Goal: Task Accomplishment & Management: Use online tool/utility

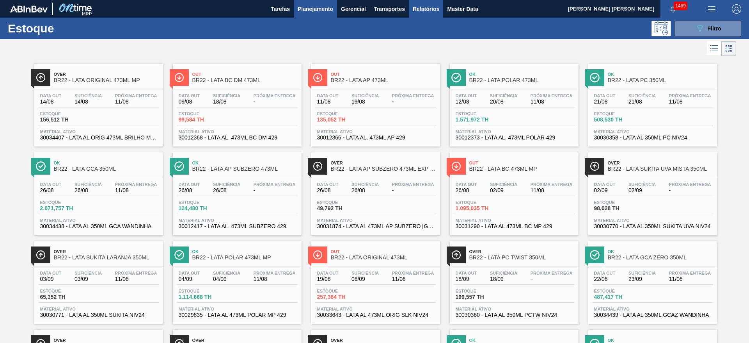
click at [425, 8] on span "Relatórios" at bounding box center [426, 8] width 27 height 9
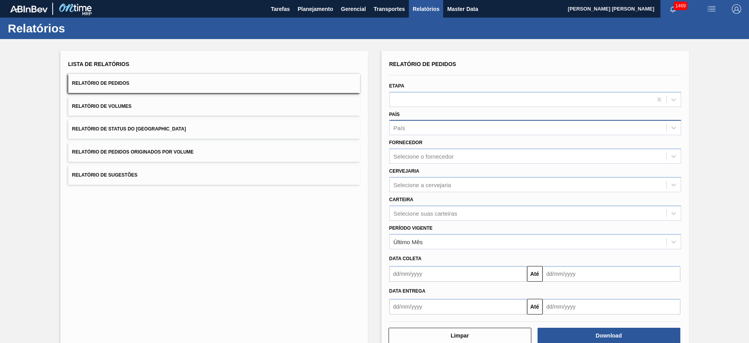
click at [411, 125] on div "País" at bounding box center [528, 127] width 277 height 11
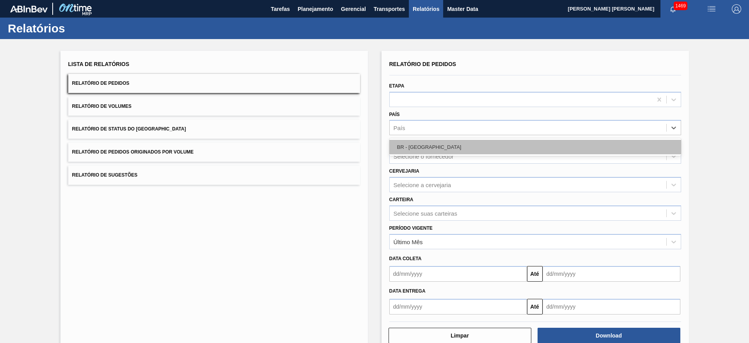
click at [422, 142] on div "BR - Brasil" at bounding box center [536, 147] width 292 height 14
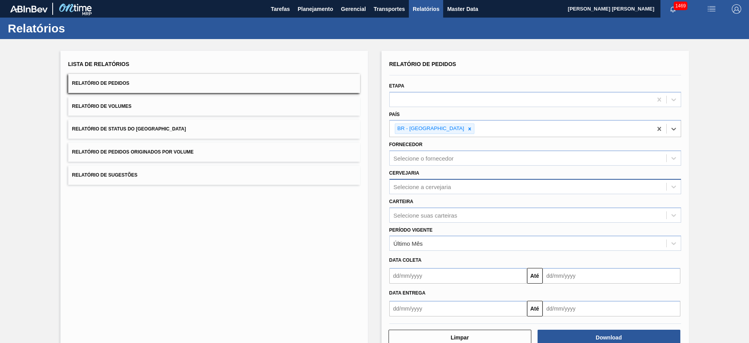
click at [413, 189] on div "Selecione a cervejaria" at bounding box center [423, 186] width 58 height 7
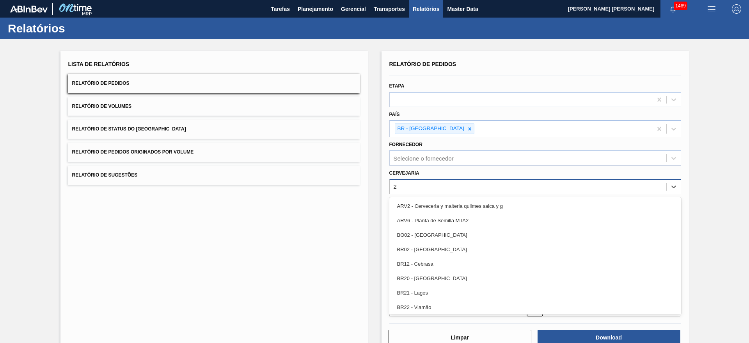
type input "21"
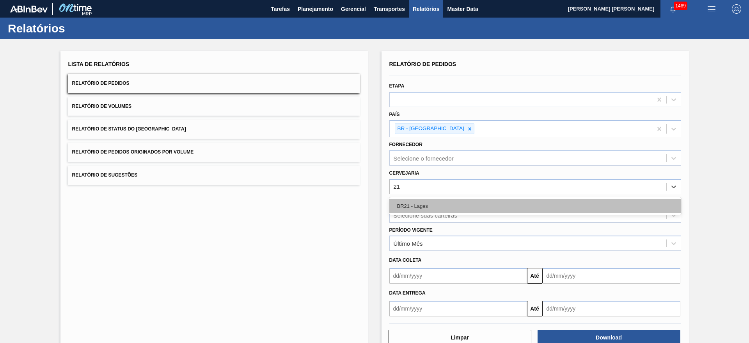
click at [435, 200] on div "BR21 - Lages" at bounding box center [536, 206] width 292 height 14
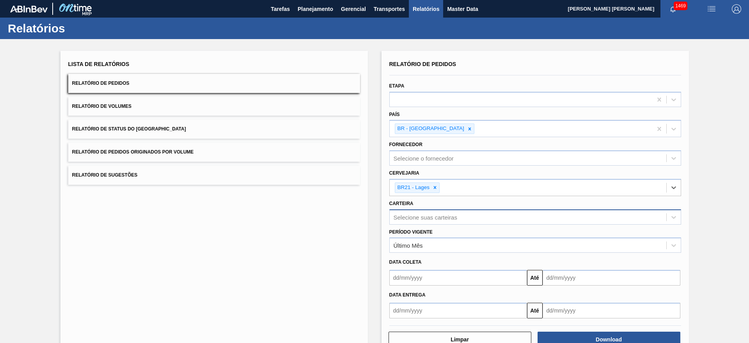
click at [430, 221] on div "Relatório de Pedidos Etapa País BR - Brasil Fornecedor Selecione o fornecedor C…" at bounding box center [536, 189] width 292 height 260
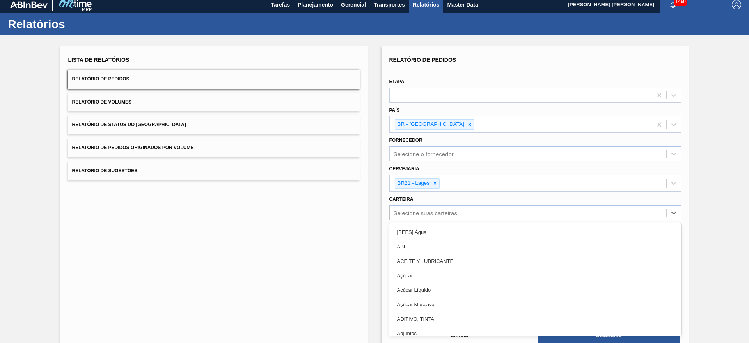
scroll to position [5, 0]
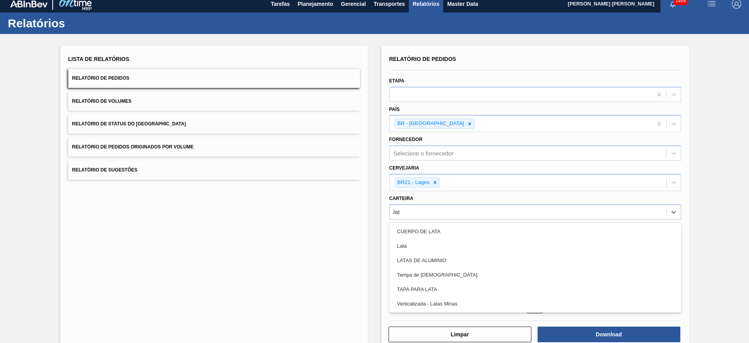
type input "lata"
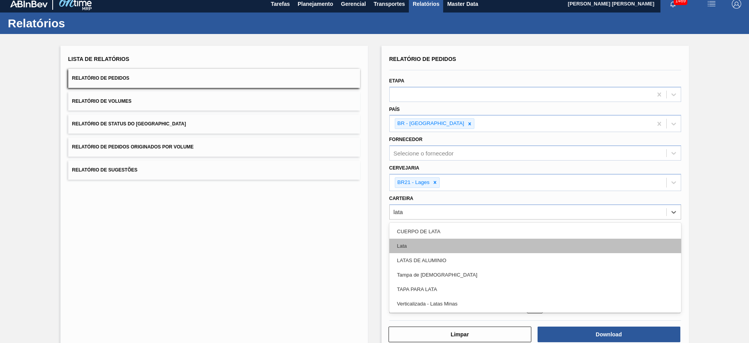
click at [408, 242] on div "Lata" at bounding box center [536, 245] width 292 height 14
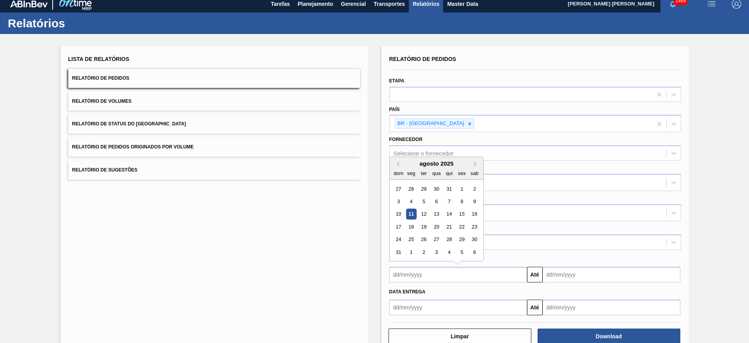
click at [420, 272] on input "text" at bounding box center [459, 275] width 138 height 16
click at [452, 202] on div "7" at bounding box center [449, 201] width 11 height 11
type input "07/08/2025"
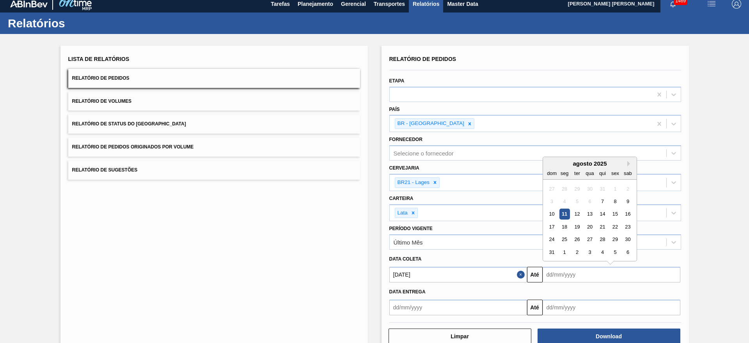
click at [556, 273] on input "text" at bounding box center [612, 275] width 138 height 16
click at [549, 257] on div "31 1 2 3 4 5 6" at bounding box center [590, 252] width 89 height 12
click at [550, 256] on div "31" at bounding box center [552, 252] width 11 height 11
type input "[DATE]"
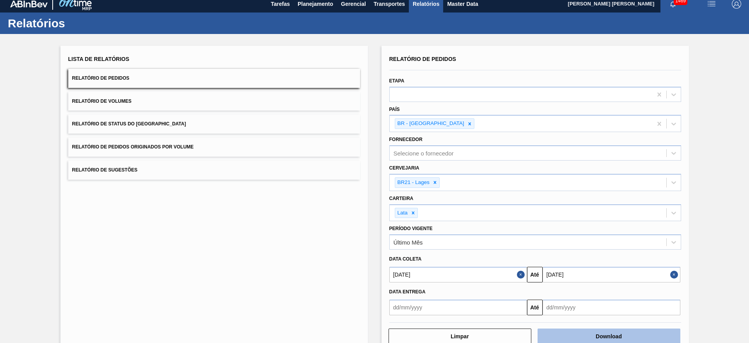
click at [575, 331] on button "Download" at bounding box center [609, 336] width 143 height 16
click at [153, 100] on button "Relatório de Volumes" at bounding box center [214, 101] width 292 height 19
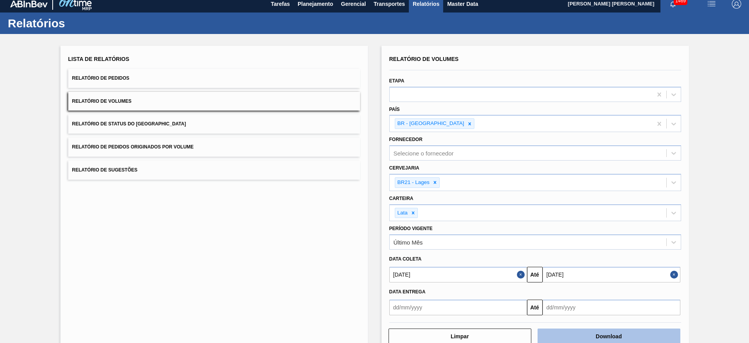
click at [583, 331] on button "Download" at bounding box center [609, 336] width 143 height 16
click at [183, 172] on button "Relatório de Sugestões" at bounding box center [214, 169] width 292 height 19
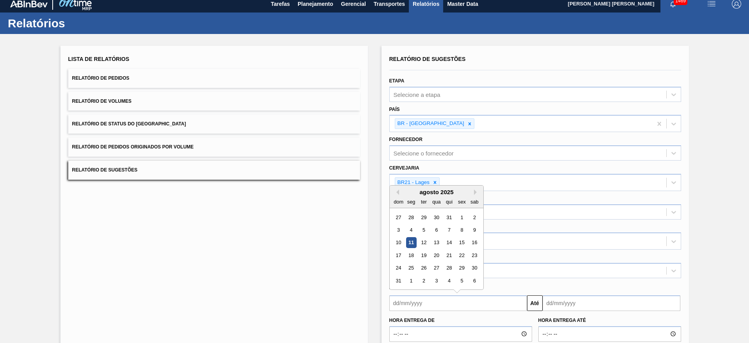
click at [422, 304] on input "text" at bounding box center [459, 303] width 138 height 16
click at [408, 238] on div "11" at bounding box center [411, 242] width 11 height 11
type input "[DATE]"
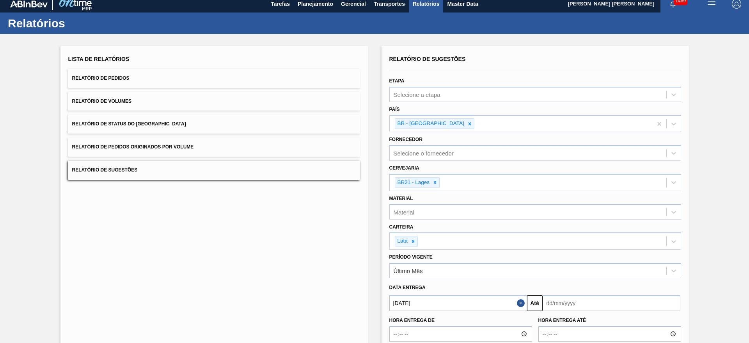
click at [577, 304] on input "text" at bounding box center [612, 303] width 138 height 16
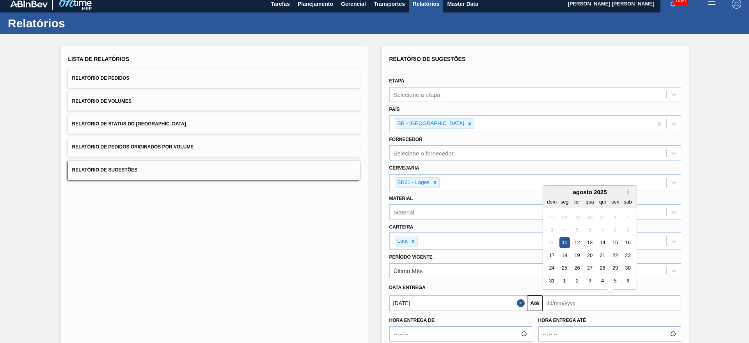
click at [549, 283] on div "31" at bounding box center [552, 280] width 11 height 11
type input "[DATE]"
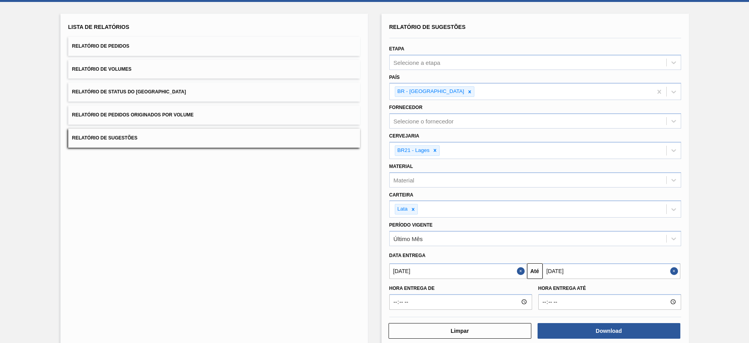
scroll to position [51, 0]
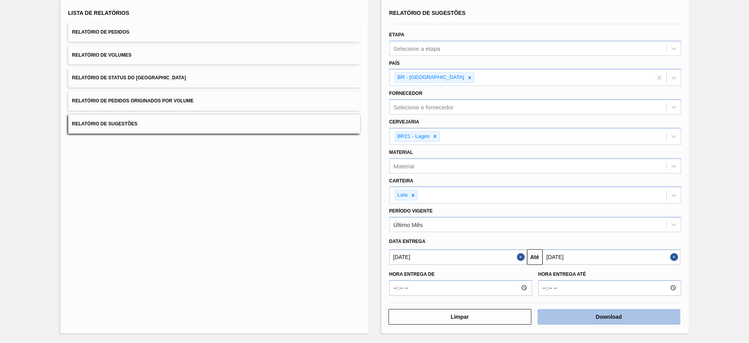
click at [587, 317] on button "Download" at bounding box center [609, 317] width 143 height 16
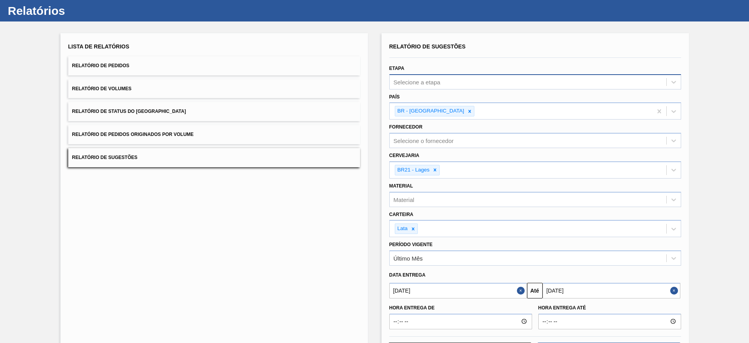
scroll to position [0, 0]
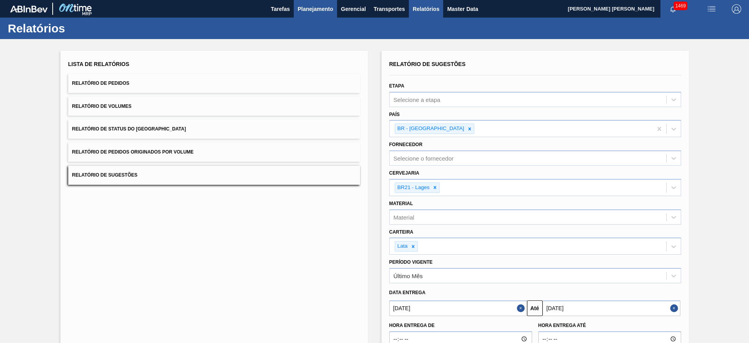
click at [308, 1] on button "Planejamento" at bounding box center [315, 9] width 43 height 18
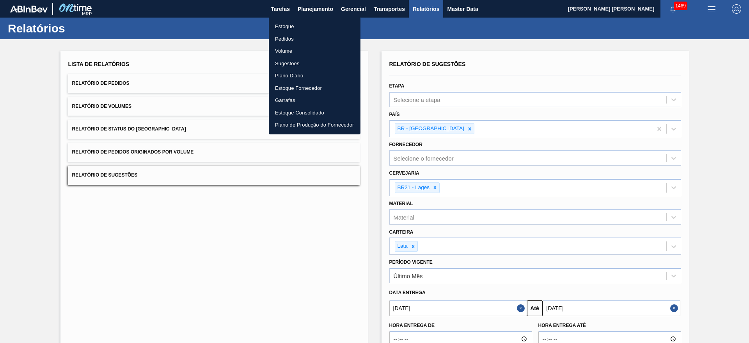
click at [290, 28] on li "Estoque" at bounding box center [315, 26] width 92 height 12
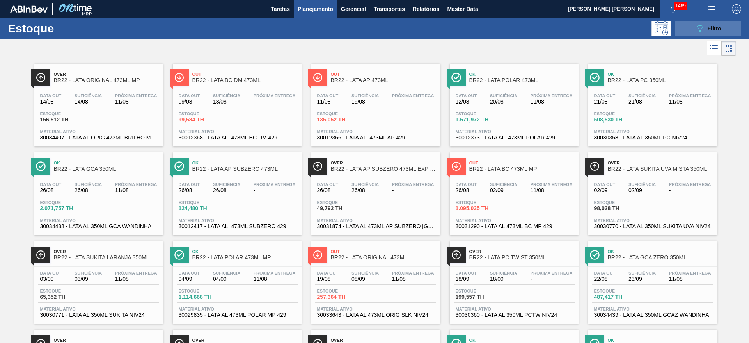
click at [692, 30] on button "089F7B8B-B2A5-4AFE-B5C0-19BA573D28AC Filtro" at bounding box center [708, 29] width 66 height 16
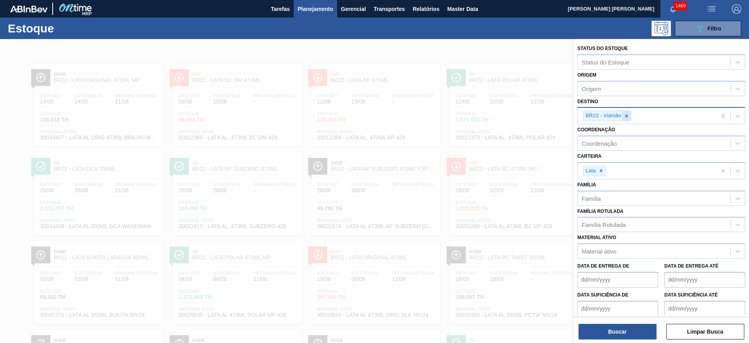
click at [627, 115] on icon at bounding box center [627, 115] width 3 height 3
type input "21"
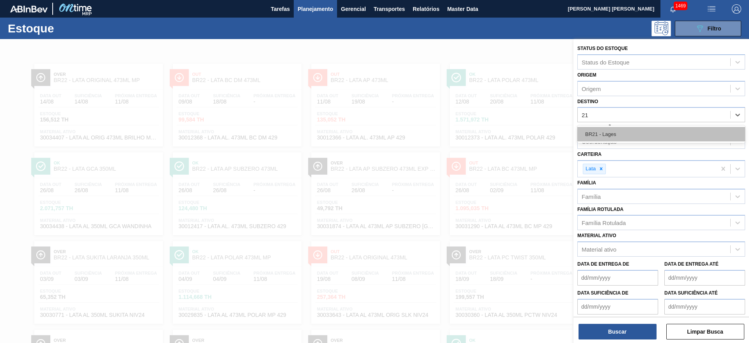
click at [616, 133] on div "BR21 - Lages" at bounding box center [662, 134] width 168 height 14
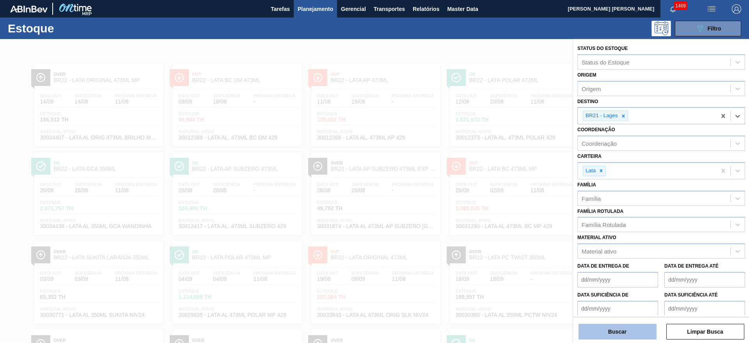
click at [620, 330] on button "Buscar" at bounding box center [618, 332] width 78 height 16
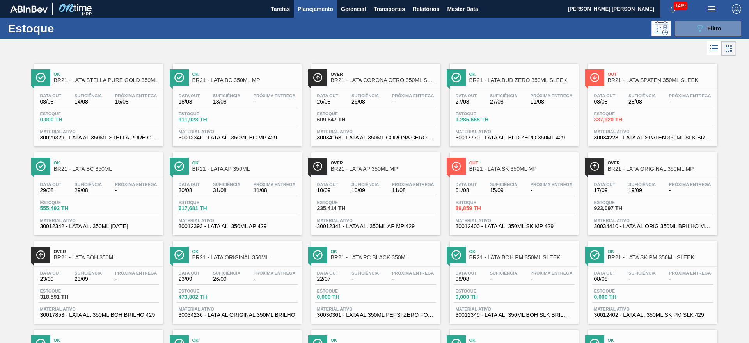
click at [495, 40] on div at bounding box center [368, 48] width 737 height 19
click at [134, 72] on span "Ok" at bounding box center [106, 74] width 105 height 5
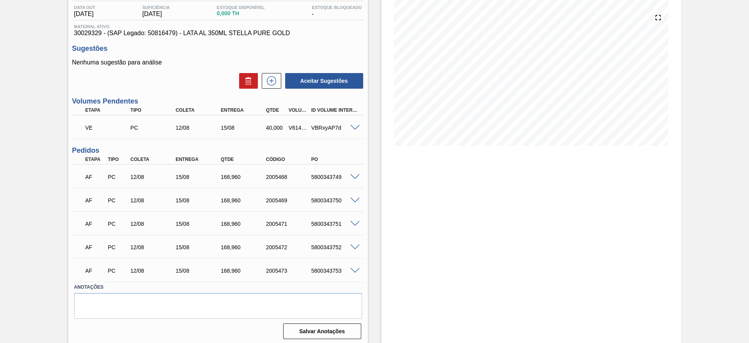
scroll to position [85, 0]
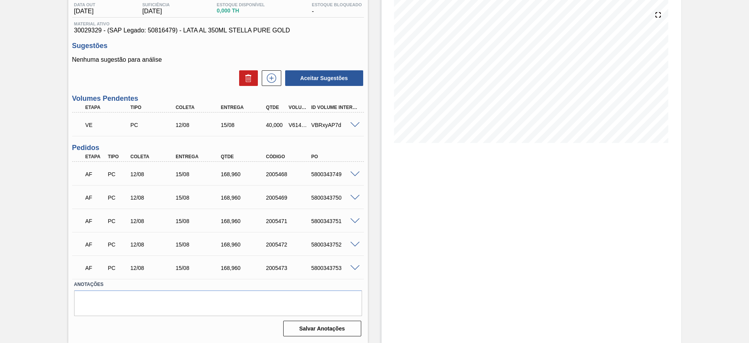
click at [355, 126] on span at bounding box center [355, 125] width 9 height 6
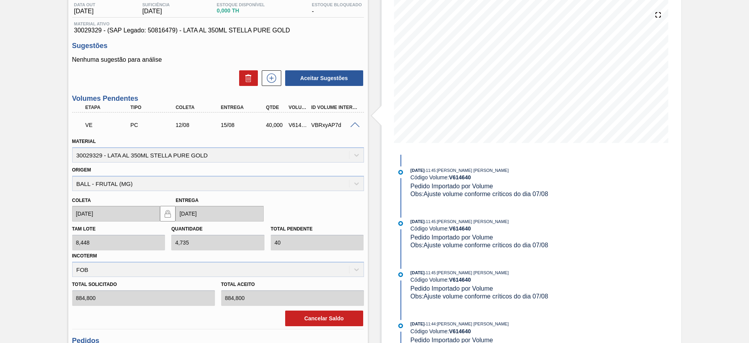
click at [357, 126] on span at bounding box center [355, 125] width 9 height 6
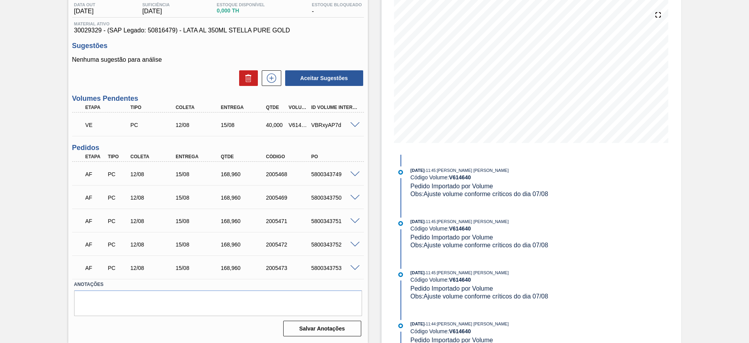
click at [354, 123] on span at bounding box center [355, 125] width 9 height 6
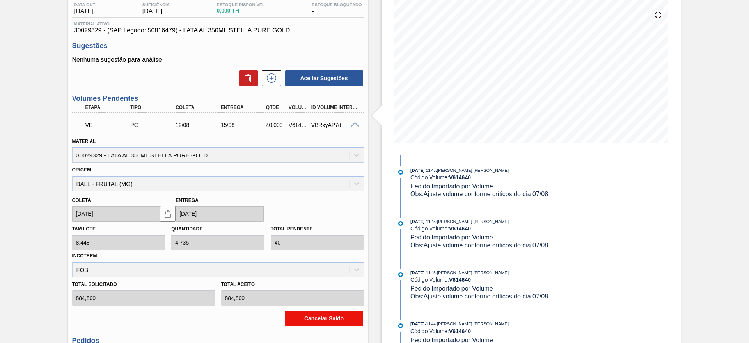
click at [327, 318] on button "Cancelar Saldo" at bounding box center [324, 318] width 78 height 16
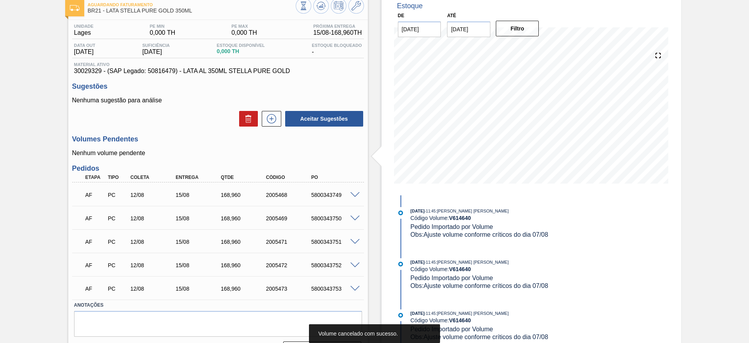
scroll to position [0, 0]
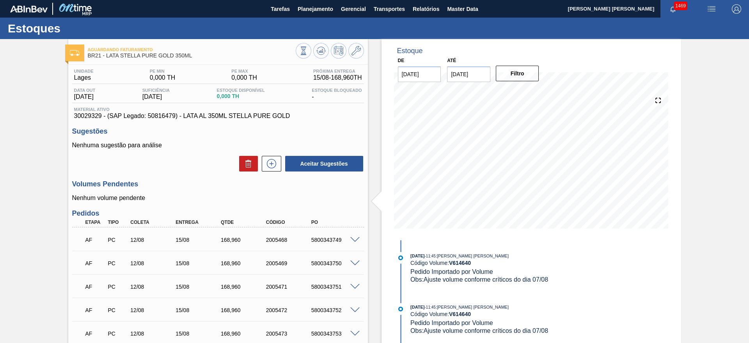
click at [712, 12] on img "button" at bounding box center [711, 8] width 9 height 9
click at [700, 27] on li "Pedido Contingência" at bounding box center [707, 28] width 71 height 14
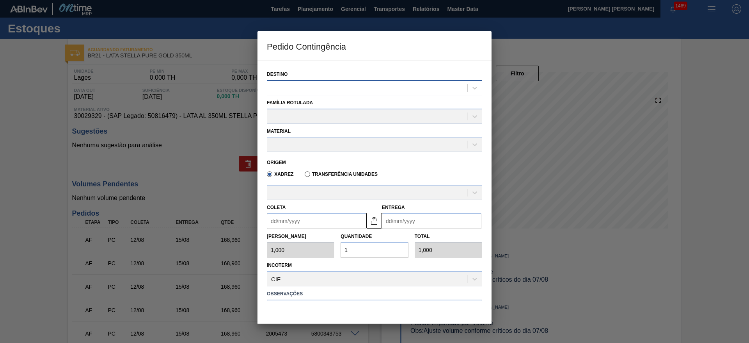
click at [339, 89] on div at bounding box center [367, 87] width 200 height 11
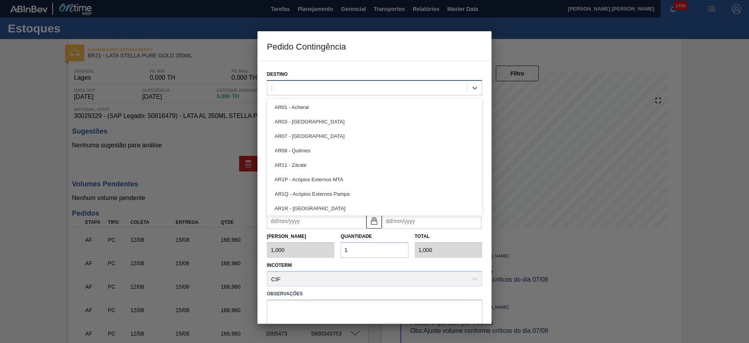
type input "21"
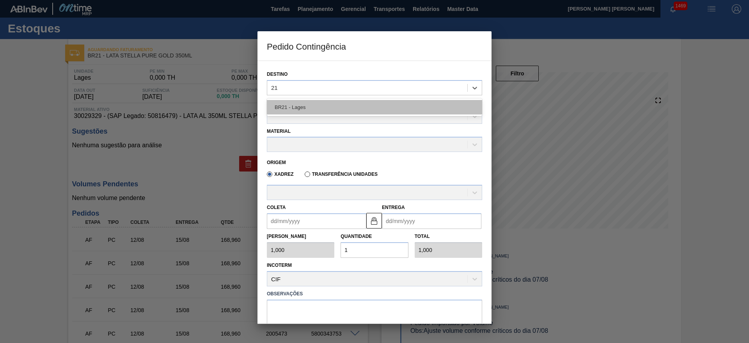
click at [318, 111] on div "BR21 - Lages" at bounding box center [374, 107] width 215 height 14
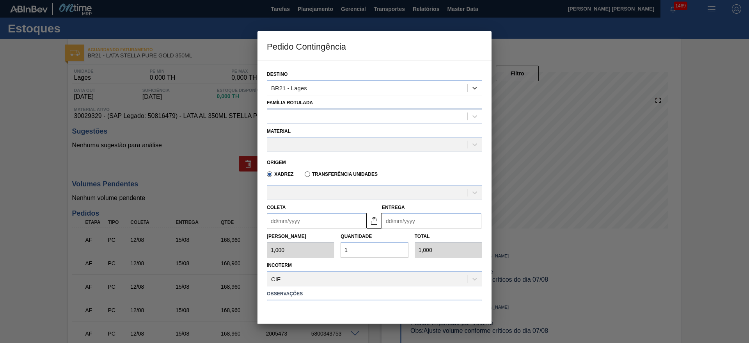
click at [302, 117] on div at bounding box center [367, 115] width 200 height 11
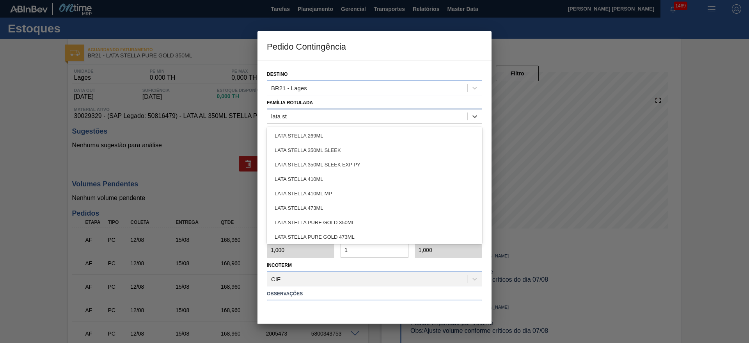
type Rotulada "lata ste"
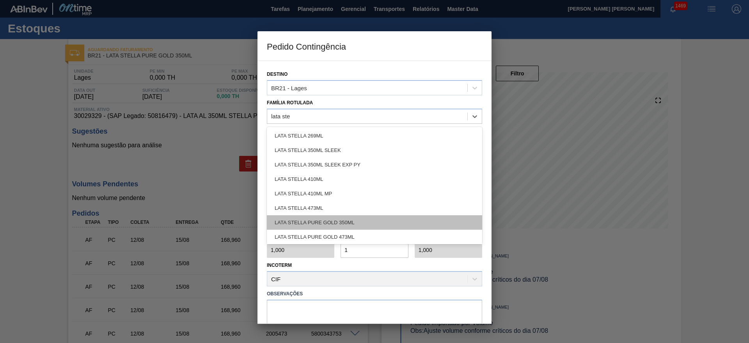
click at [345, 220] on div "LATA STELLA PURE GOLD 350ML" at bounding box center [374, 222] width 215 height 14
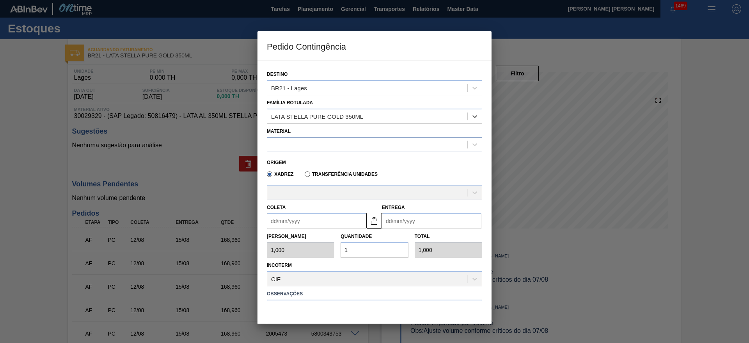
click at [304, 146] on div at bounding box center [367, 144] width 200 height 11
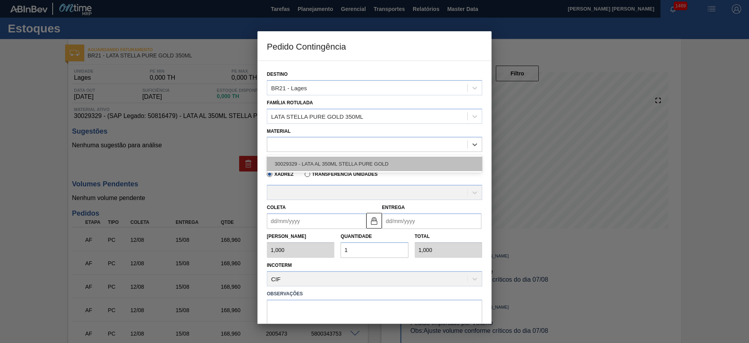
click at [335, 165] on div "30029329 - LATA AL 350ML STELLA PURE GOLD" at bounding box center [374, 164] width 215 height 14
type input "8,448"
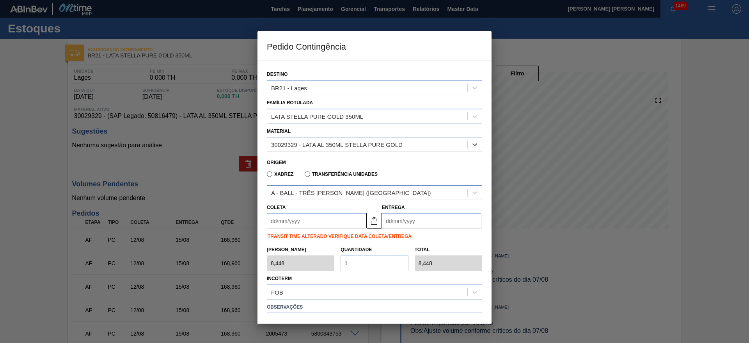
click at [341, 192] on div "A - BALL - TRÊS RIOS (RJ)" at bounding box center [351, 192] width 160 height 7
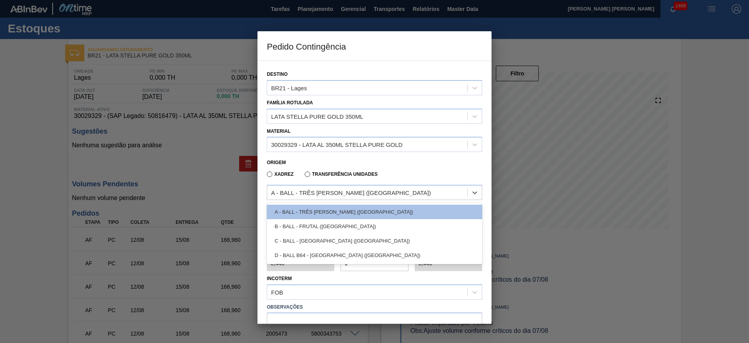
click at [403, 170] on div "Xadrez Transferência Unidades" at bounding box center [371, 172] width 209 height 15
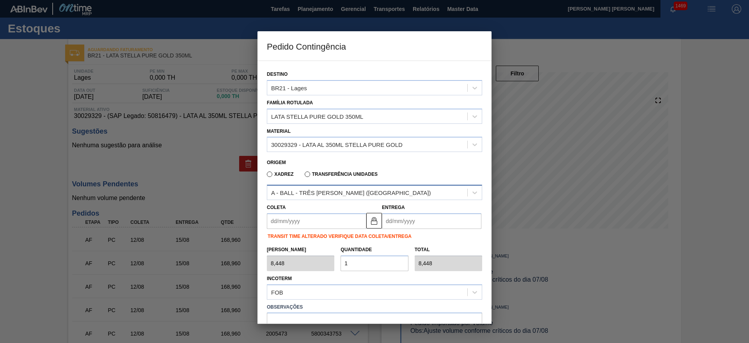
click at [368, 190] on div "A - BALL - TRÊS RIOS (RJ)" at bounding box center [367, 192] width 200 height 11
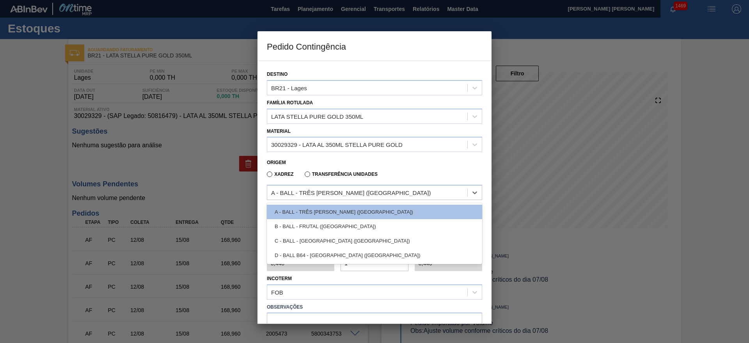
click at [402, 169] on div "Xadrez Transferência Unidades" at bounding box center [371, 172] width 209 height 15
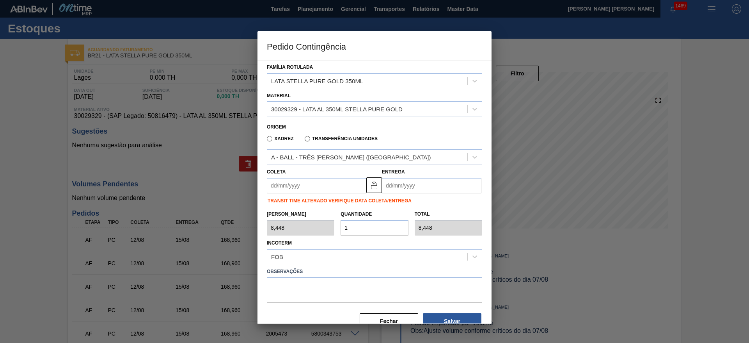
scroll to position [53, 0]
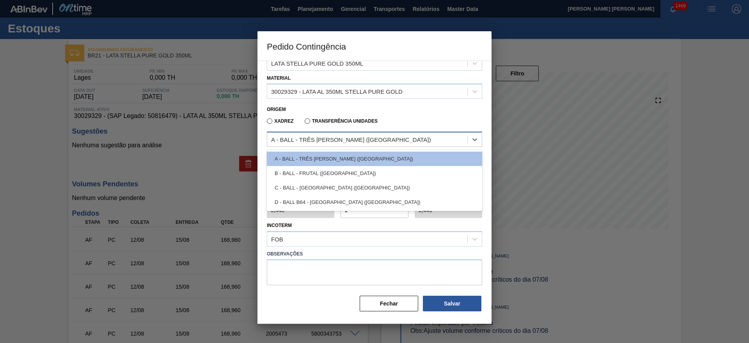
click at [370, 142] on div "A - BALL - TRÊS RIOS (RJ)" at bounding box center [367, 139] width 200 height 11
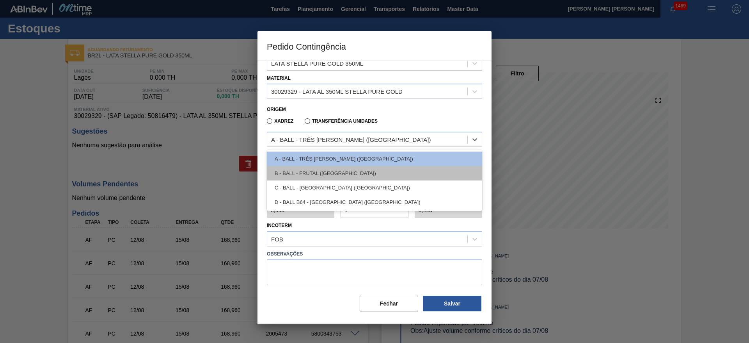
click at [335, 173] on div "B - BALL - FRUTAL (MG)" at bounding box center [374, 173] width 215 height 14
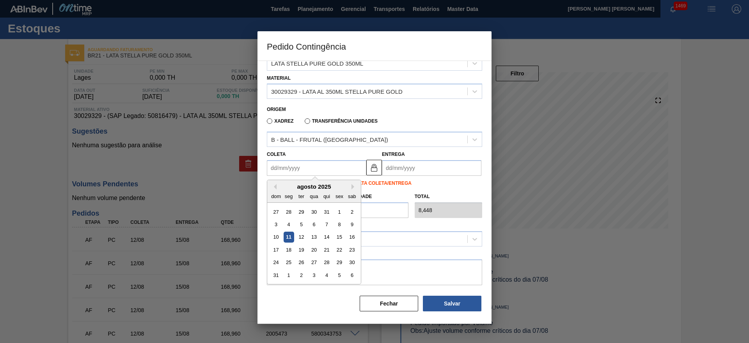
click at [322, 169] on input "Coleta" at bounding box center [317, 168] width 100 height 16
click at [291, 190] on div "dom seg ter qua qui sex sab" at bounding box center [314, 196] width 94 height 12
click at [301, 235] on div "12" at bounding box center [301, 237] width 11 height 11
type input "[DATE]"
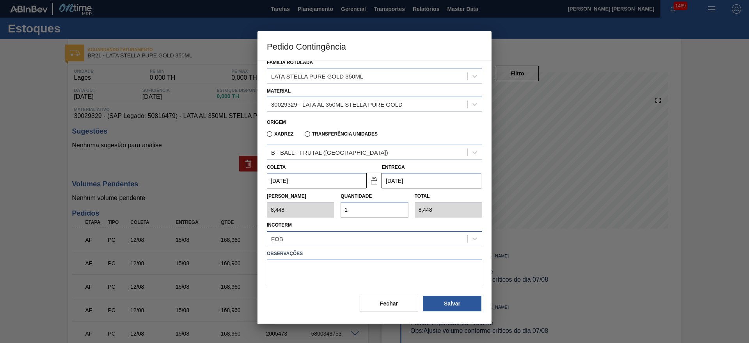
scroll to position [40, 0]
click at [333, 211] on div "Tam Lote 8,448 Quantidade 1 Total 8,448" at bounding box center [375, 203] width 222 height 29
type input "2"
type input "16,896"
type input "20"
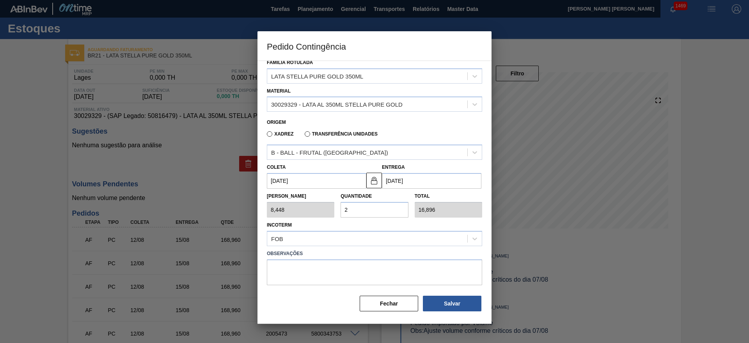
type input "168,960"
type input "20"
click at [448, 305] on button "Salvar" at bounding box center [452, 303] width 59 height 16
type input "1,000"
type input "1"
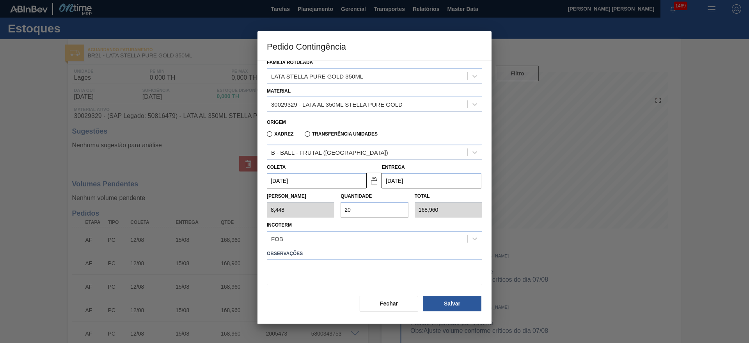
type input "1,000"
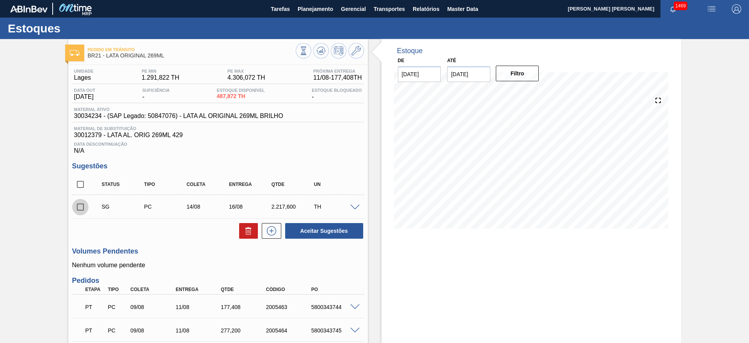
click at [80, 208] on input "checkbox" at bounding box center [80, 207] width 16 height 16
click at [0, 0] on icon at bounding box center [0, 0] width 0 height 0
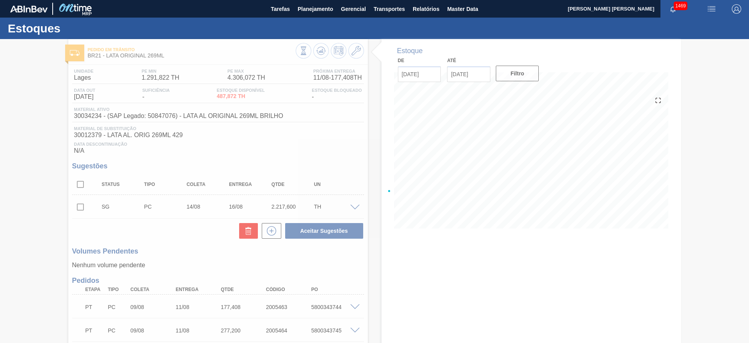
checkbox input "false"
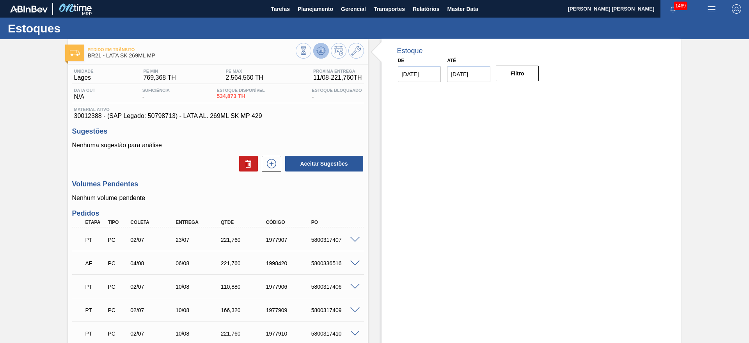
click at [308, 52] on icon at bounding box center [303, 50] width 9 height 9
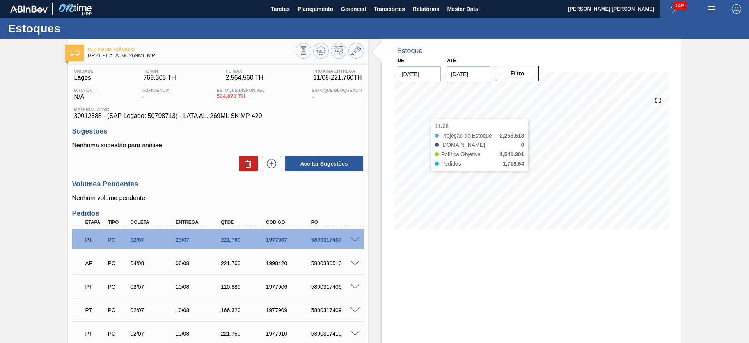
scroll to position [117, 0]
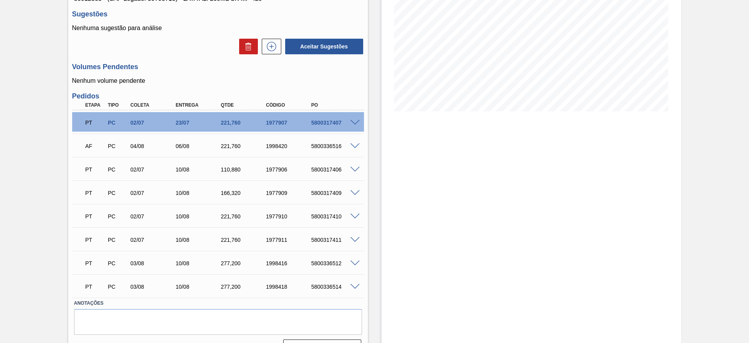
click at [353, 169] on span at bounding box center [355, 170] width 9 height 6
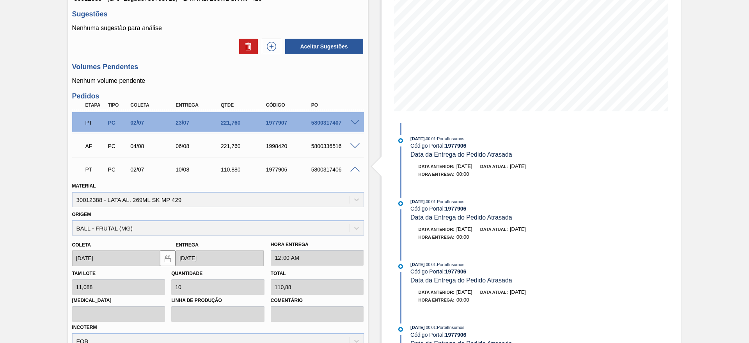
click at [355, 169] on span at bounding box center [355, 170] width 9 height 6
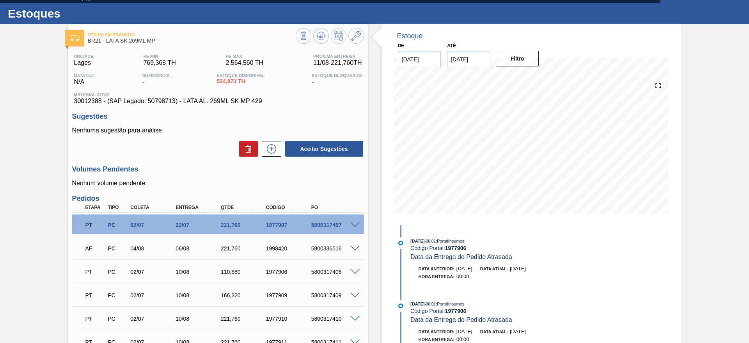
scroll to position [0, 0]
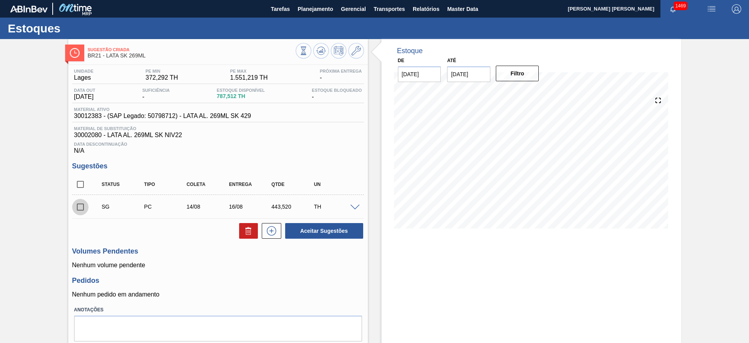
click at [83, 207] on input "checkbox" at bounding box center [80, 207] width 16 height 16
click at [0, 0] on icon at bounding box center [0, 0] width 0 height 0
checkbox input "false"
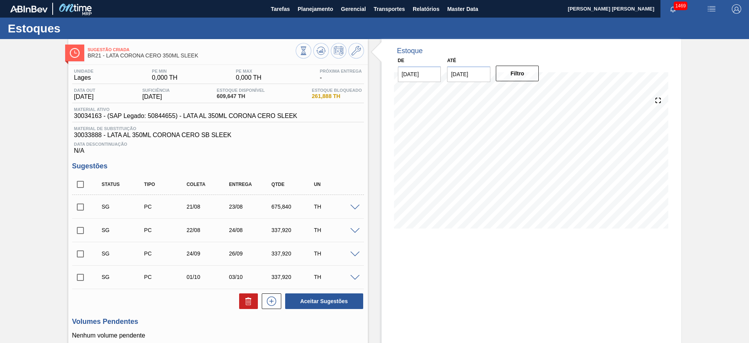
drag, startPoint x: 478, startPoint y: 74, endPoint x: 471, endPoint y: 78, distance: 8.2
click at [478, 74] on input "25/08/2025" at bounding box center [468, 74] width 43 height 16
click at [458, 182] on div "31" at bounding box center [456, 181] width 11 height 11
type input "[DATE]"
click at [518, 74] on button "Filtro" at bounding box center [517, 74] width 43 height 16
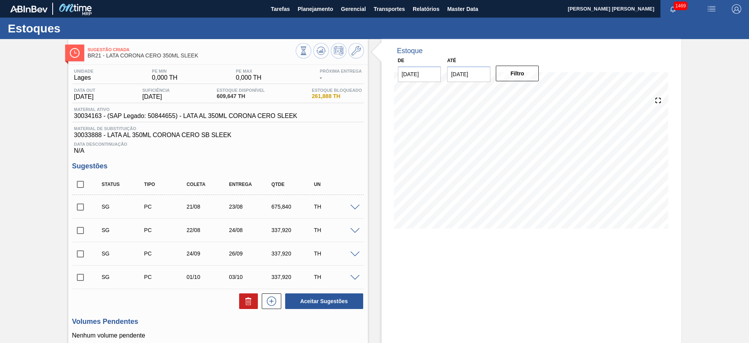
click at [80, 210] on input "checkbox" at bounding box center [80, 207] width 16 height 16
checkbox input "true"
click at [78, 230] on input "checkbox" at bounding box center [80, 230] width 16 height 16
checkbox input "true"
click at [352, 207] on span at bounding box center [355, 208] width 9 height 6
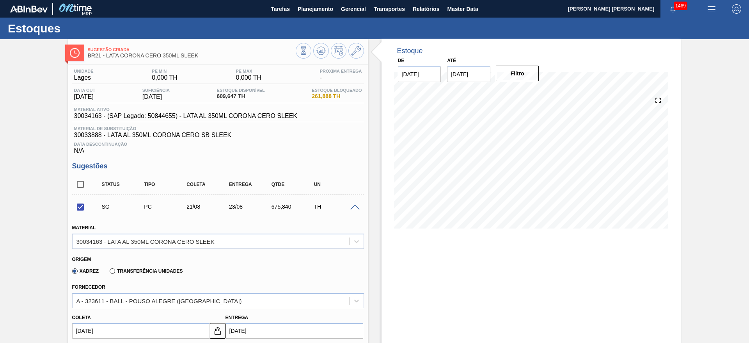
click at [352, 207] on span at bounding box center [355, 208] width 9 height 6
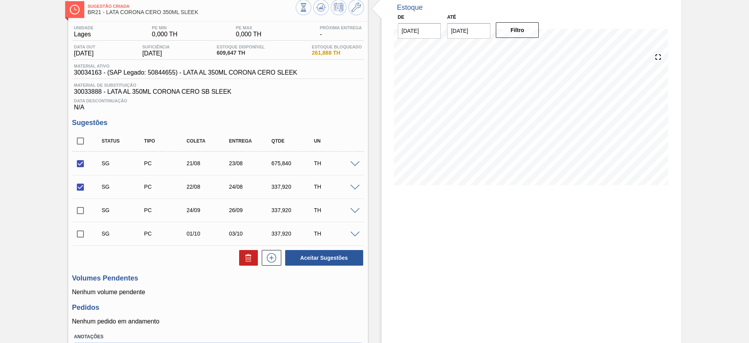
scroll to position [59, 0]
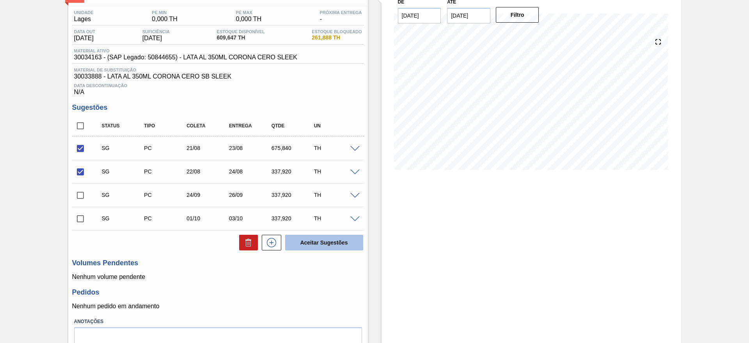
click at [329, 244] on button "Aceitar Sugestões" at bounding box center [324, 243] width 78 height 16
checkbox input "false"
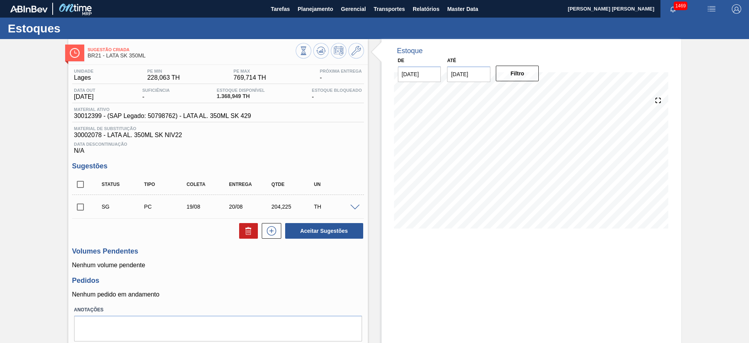
click at [81, 207] on input "checkbox" at bounding box center [80, 207] width 16 height 16
click at [321, 233] on button "Aceitar Sugestões" at bounding box center [324, 231] width 78 height 16
checkbox input "false"
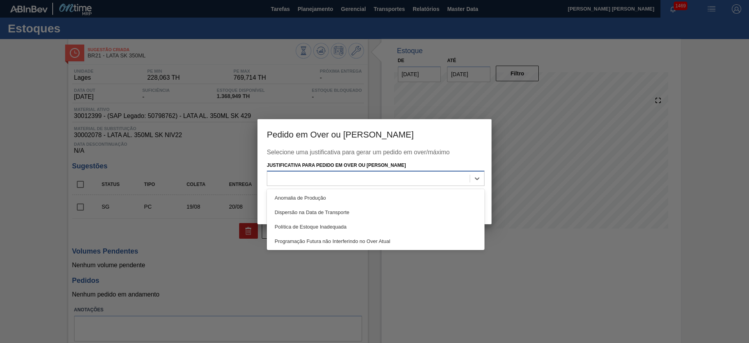
click at [366, 178] on div at bounding box center [368, 178] width 203 height 11
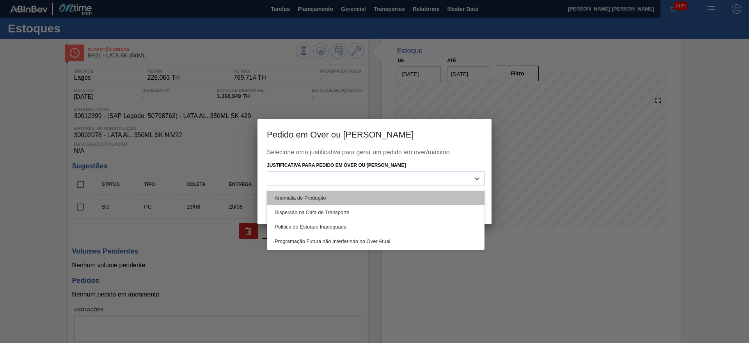
click at [319, 194] on div "Anomalia de Produção" at bounding box center [376, 197] width 218 height 14
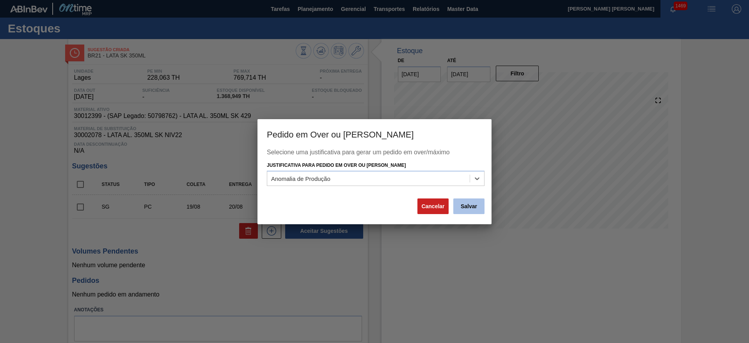
click at [467, 208] on button "Salvar" at bounding box center [469, 206] width 31 height 16
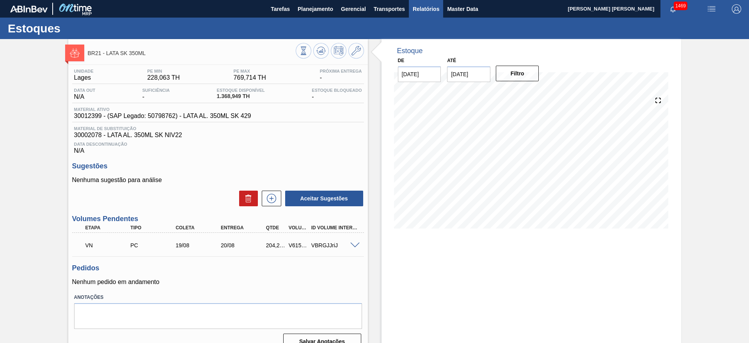
click at [422, 9] on span "Relatórios" at bounding box center [426, 8] width 27 height 9
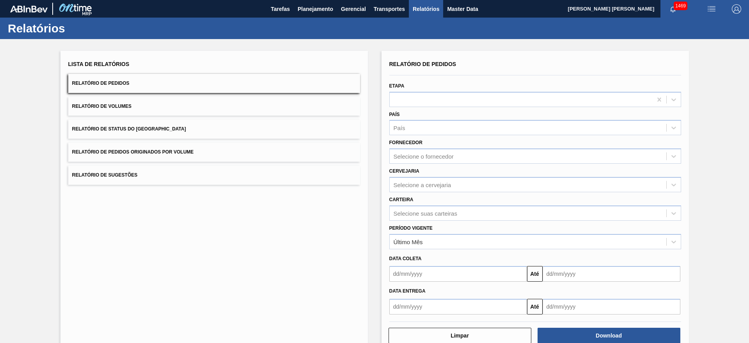
click at [120, 99] on button "Relatório de Volumes" at bounding box center [214, 106] width 292 height 19
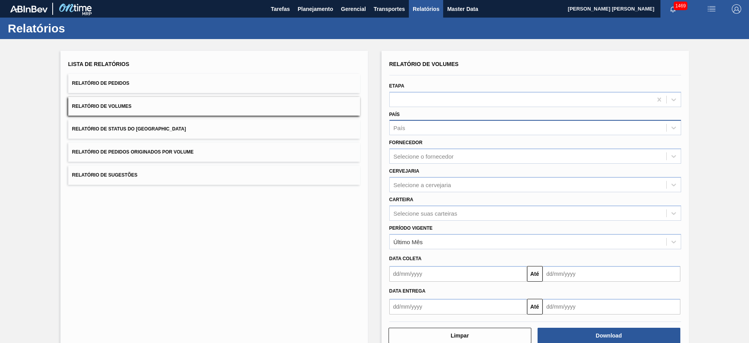
click at [410, 129] on div "País" at bounding box center [528, 127] width 277 height 11
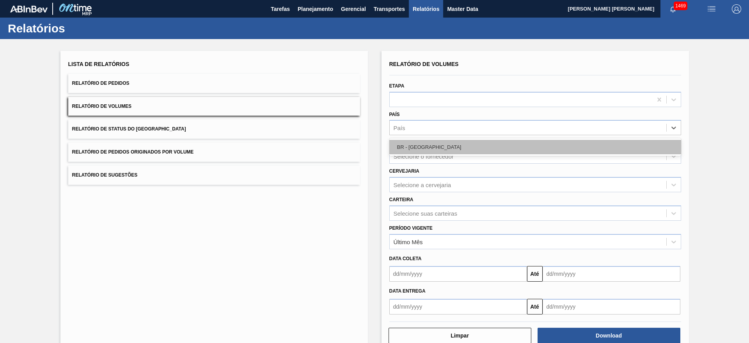
click at [414, 144] on div "BR - Brasil" at bounding box center [536, 147] width 292 height 14
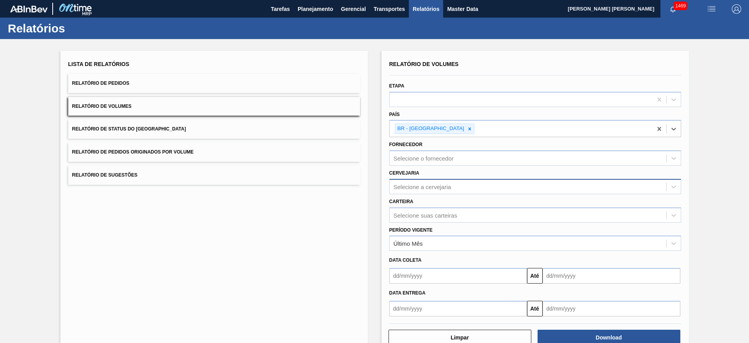
click at [413, 183] on div "Selecione a cervejaria" at bounding box center [423, 186] width 58 height 7
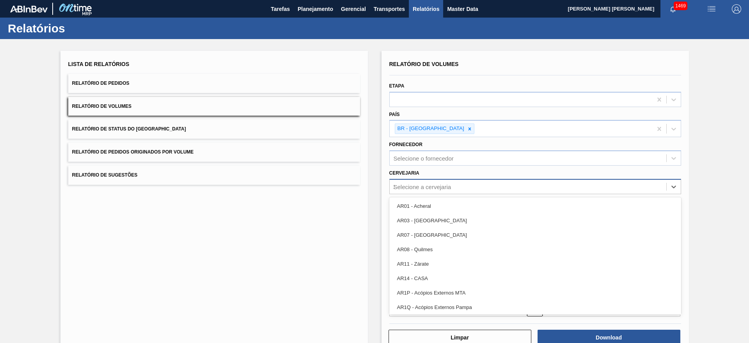
type input "21"
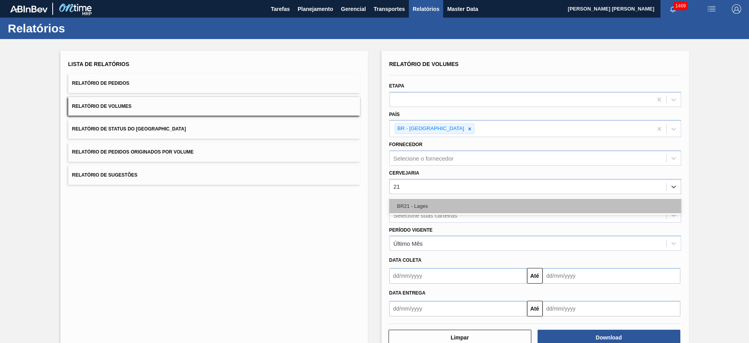
click at [415, 205] on div "BR21 - Lages" at bounding box center [536, 206] width 292 height 14
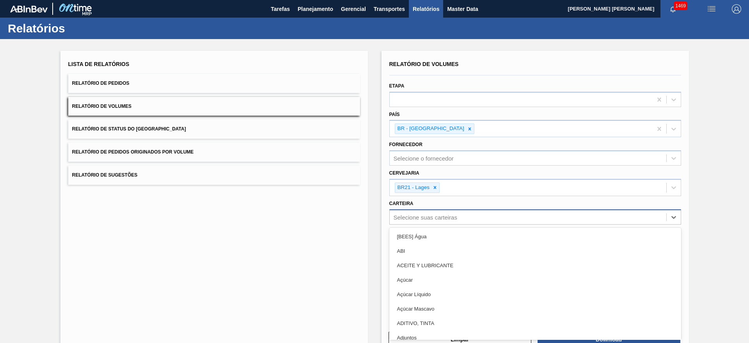
click at [425, 217] on div "Selecione suas carteiras" at bounding box center [528, 216] width 277 height 11
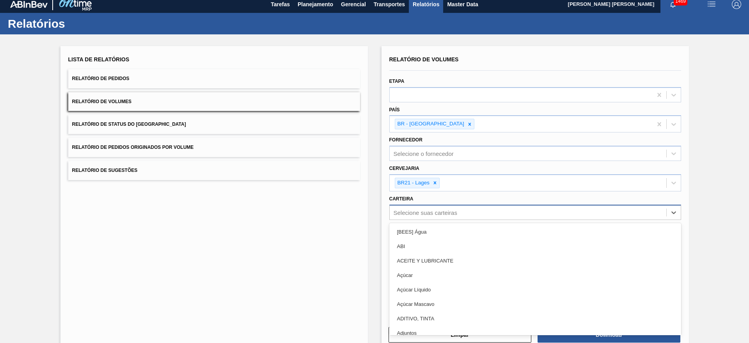
scroll to position [5, 0]
type input "lata"
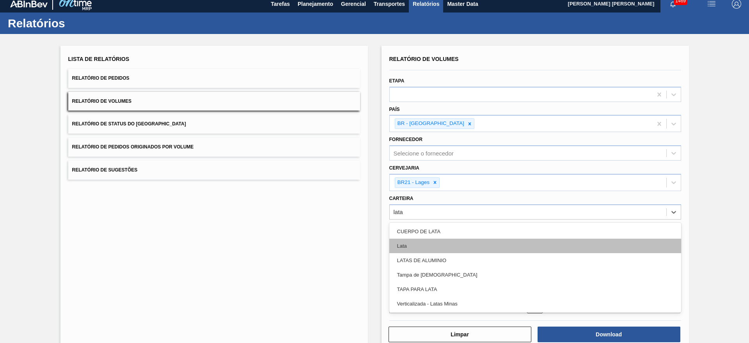
click at [416, 246] on div "Lata" at bounding box center [536, 245] width 292 height 14
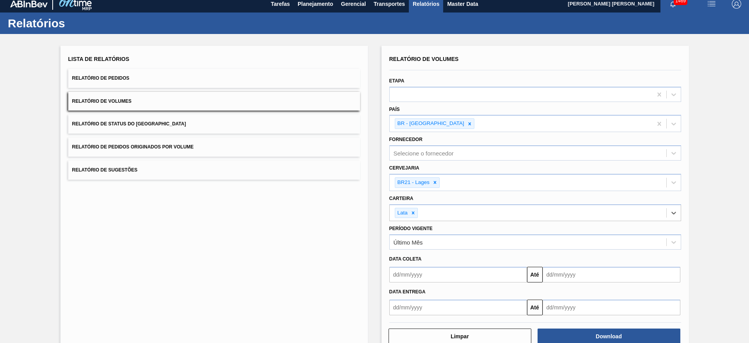
click at [416, 268] on input "text" at bounding box center [459, 275] width 138 height 16
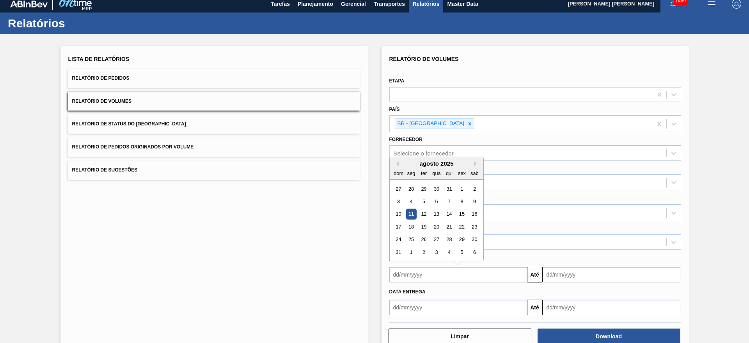
click at [410, 217] on div "11" at bounding box center [411, 214] width 11 height 11
type input "[DATE]"
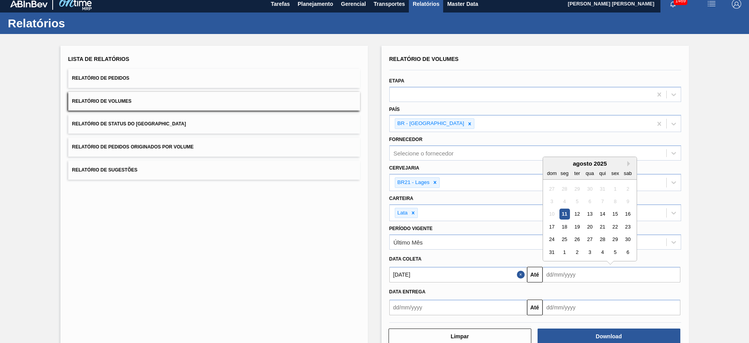
click at [554, 278] on input "text" at bounding box center [612, 275] width 138 height 16
click at [548, 252] on div "31" at bounding box center [552, 252] width 11 height 11
type input "[DATE]"
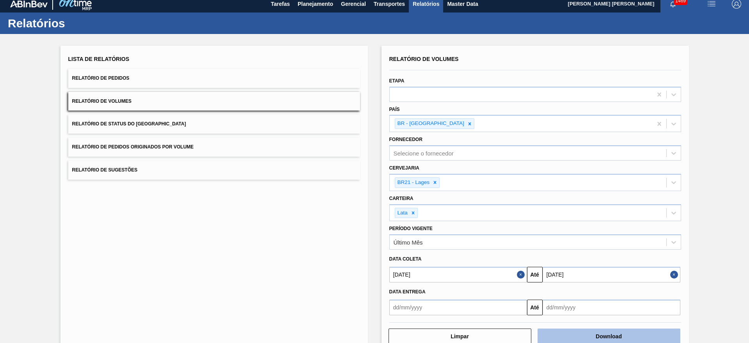
click at [575, 338] on button "Download" at bounding box center [609, 336] width 143 height 16
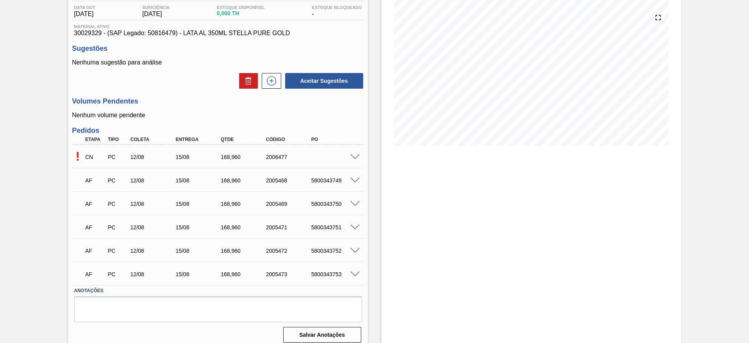
scroll to position [89, 0]
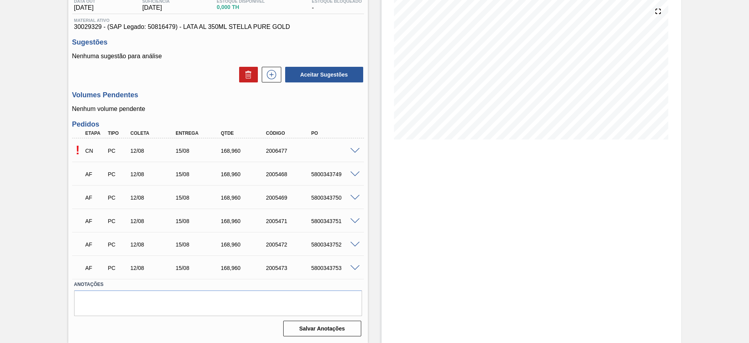
click at [354, 151] on span at bounding box center [355, 151] width 9 height 6
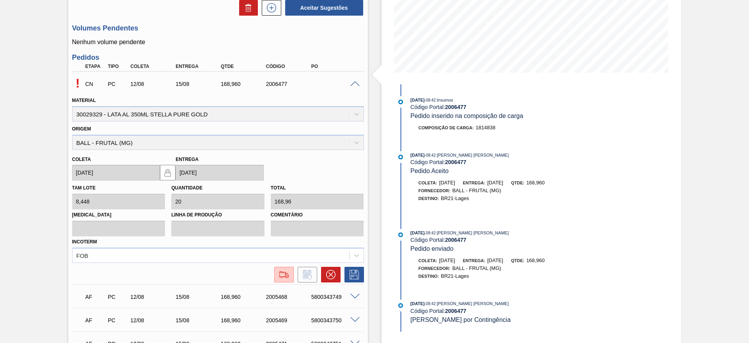
scroll to position [206, 0]
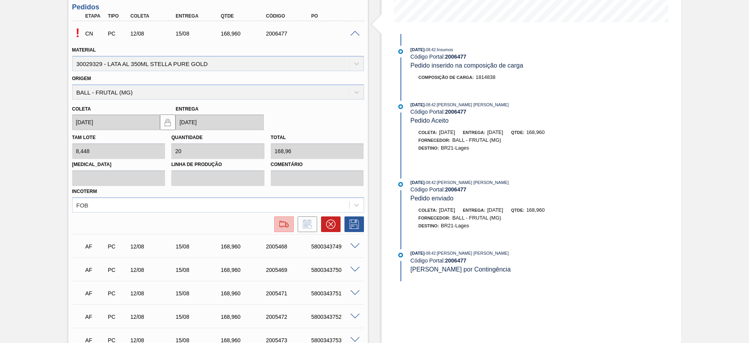
click at [287, 226] on img at bounding box center [284, 223] width 12 height 9
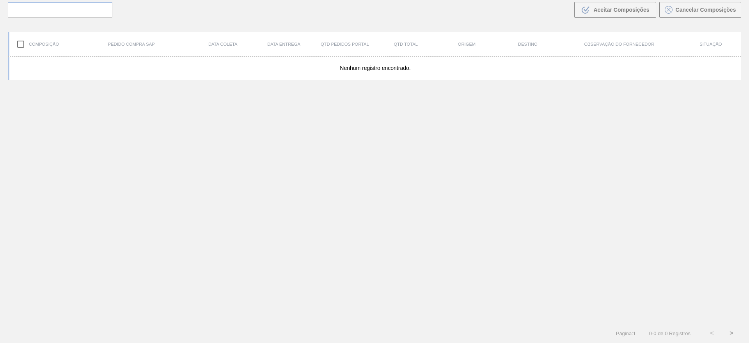
scroll to position [56, 0]
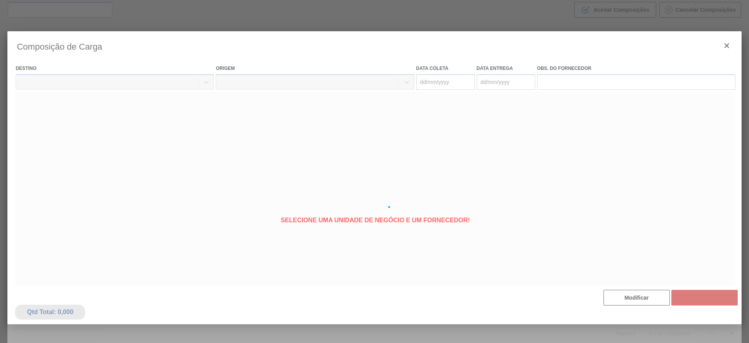
type coleta "[DATE]"
type entrega "[DATE]"
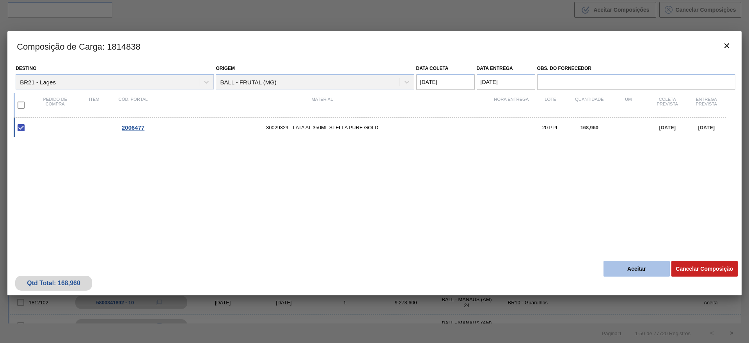
click at [614, 266] on button "Aceitar" at bounding box center [637, 269] width 66 height 16
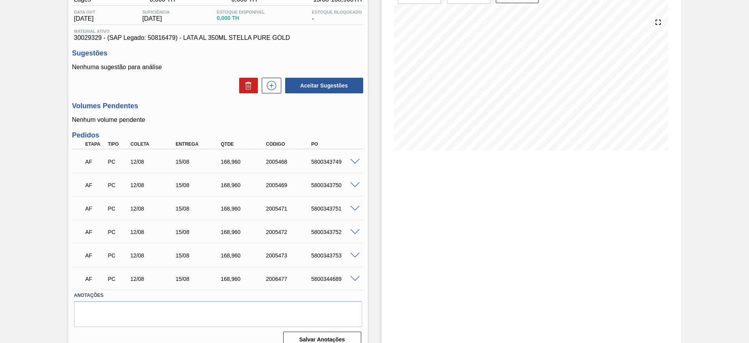
scroll to position [89, 0]
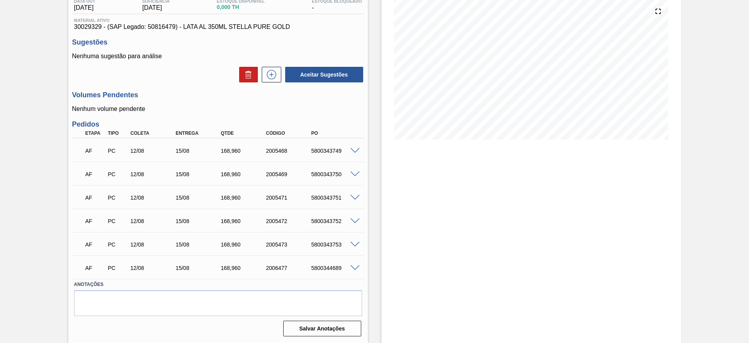
click at [330, 266] on div "5800344689" at bounding box center [335, 268] width 51 height 6
copy div "5800344689"
